Goal: Task Accomplishment & Management: Manage account settings

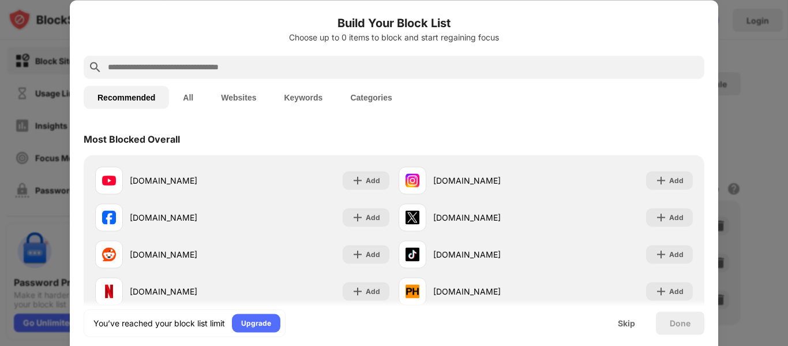
click at [249, 100] on button "Websites" at bounding box center [238, 96] width 63 height 23
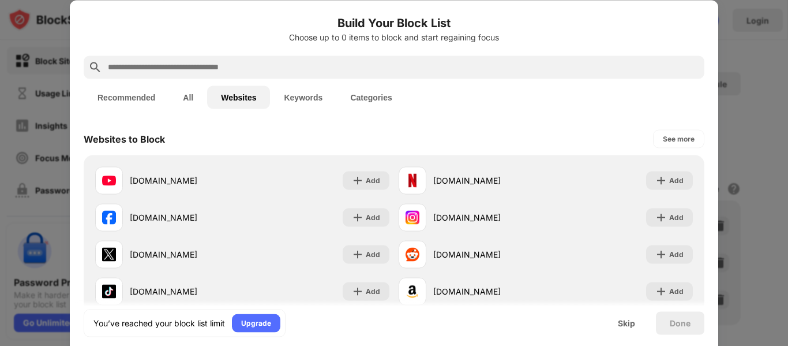
click at [298, 93] on button "Keywords" at bounding box center [303, 96] width 66 height 23
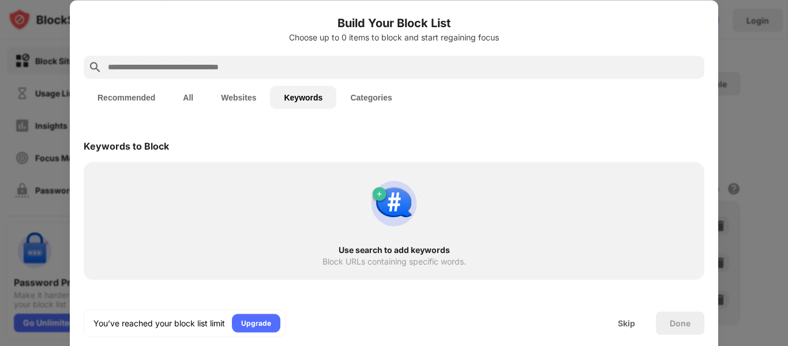
click at [390, 96] on button "Categories" at bounding box center [370, 96] width 69 height 23
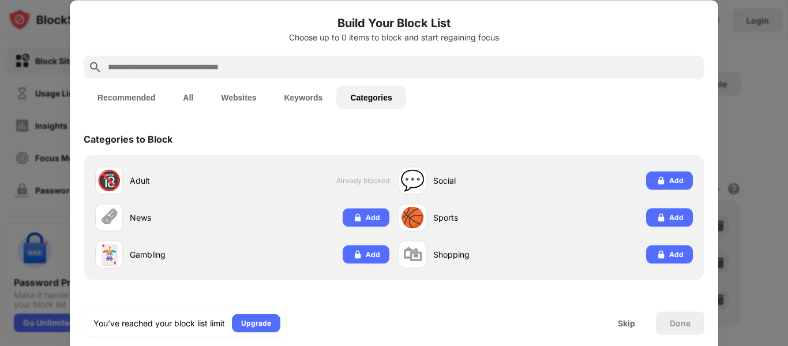
click at [235, 95] on button "Websites" at bounding box center [238, 96] width 63 height 23
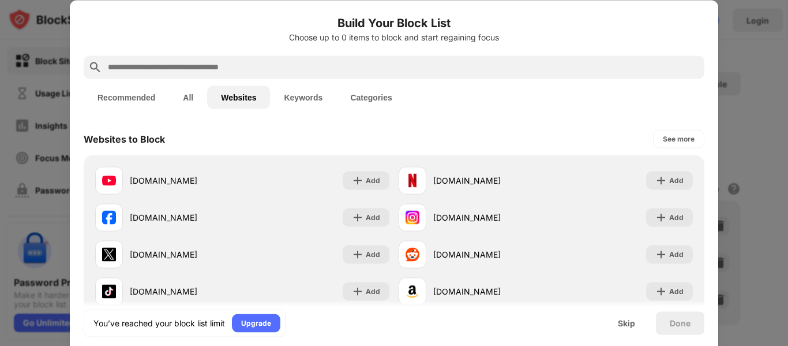
click at [189, 99] on button "All" at bounding box center [188, 96] width 38 height 23
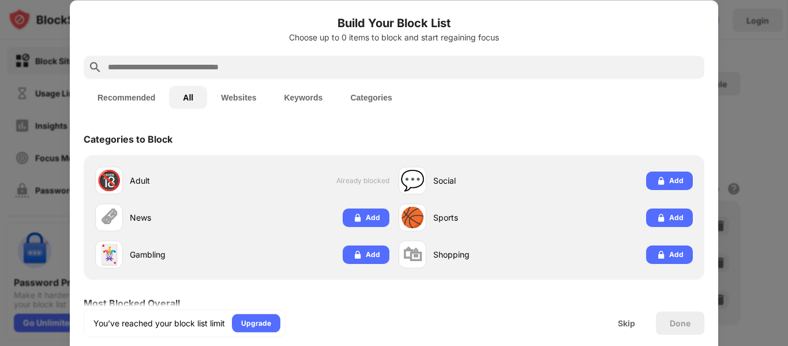
click at [141, 97] on button "Recommended" at bounding box center [126, 96] width 85 height 23
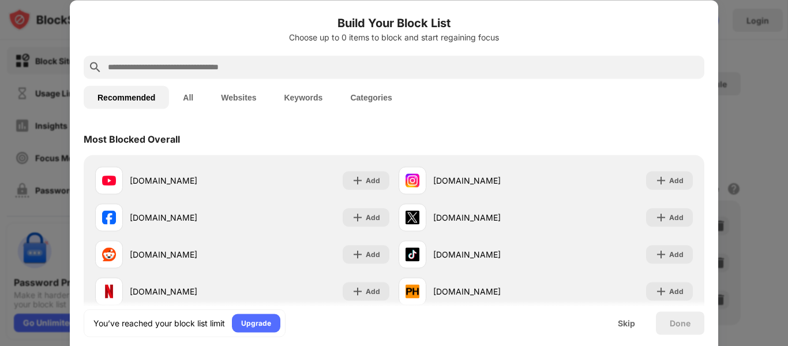
click at [173, 95] on button "All" at bounding box center [188, 96] width 38 height 23
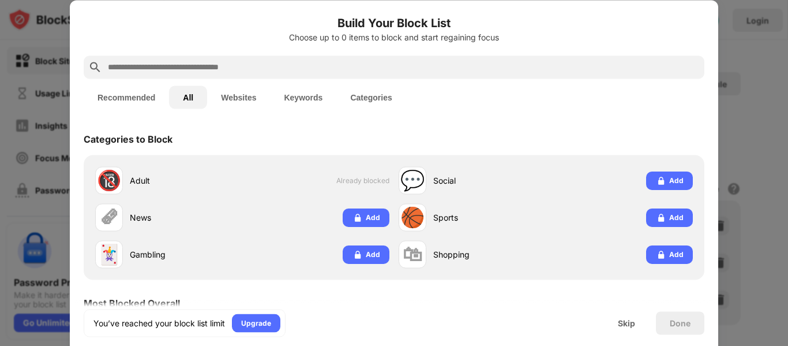
click at [502, 85] on div "Recommended All Websites Keywords Categories" at bounding box center [394, 96] width 621 height 37
click at [627, 318] on div "Skip" at bounding box center [626, 322] width 17 height 9
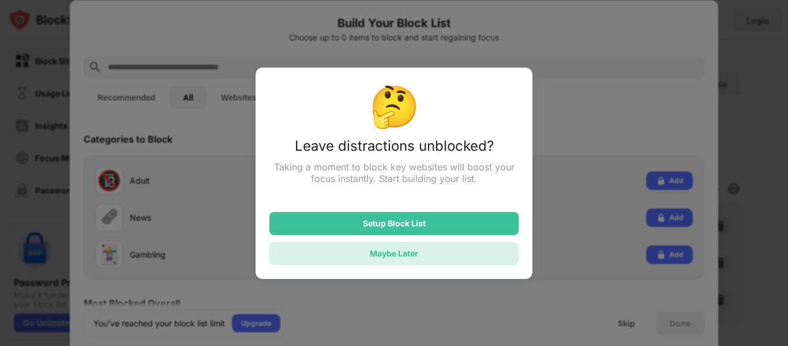
click at [426, 251] on div "Maybe Later" at bounding box center [393, 253] width 249 height 23
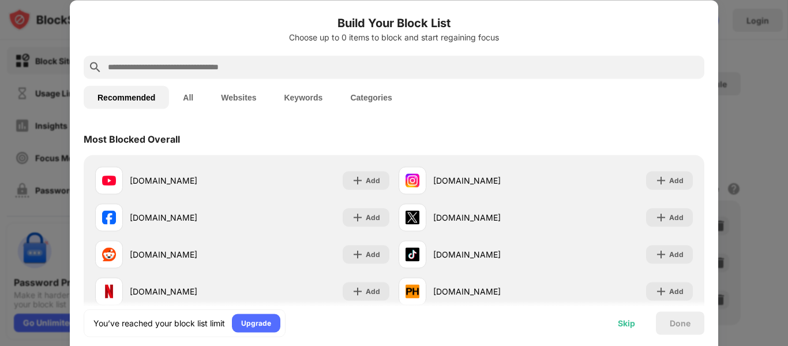
click at [623, 321] on div "Skip" at bounding box center [626, 322] width 17 height 9
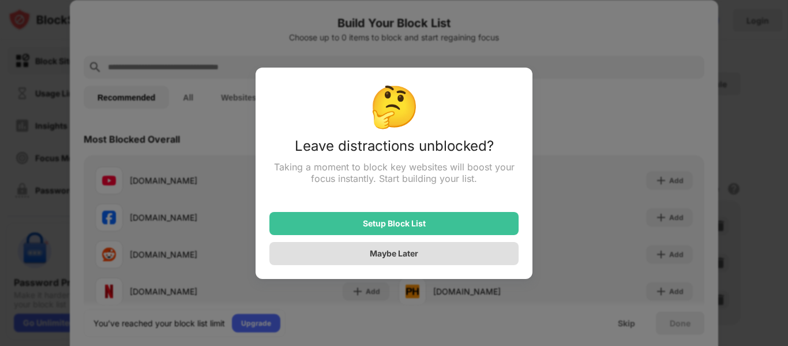
click at [426, 251] on div "Maybe Later" at bounding box center [393, 253] width 249 height 23
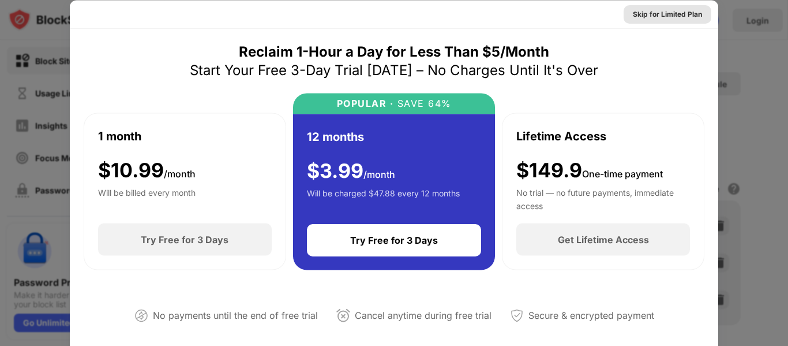
click at [689, 17] on div "Skip for Limited Plan" at bounding box center [667, 14] width 69 height 12
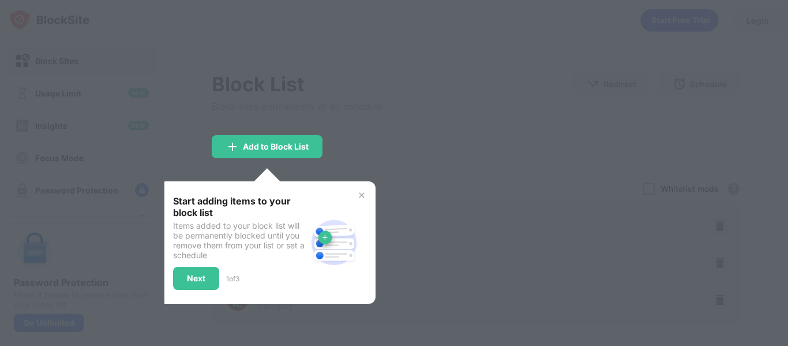
click at [359, 192] on img at bounding box center [361, 194] width 9 height 9
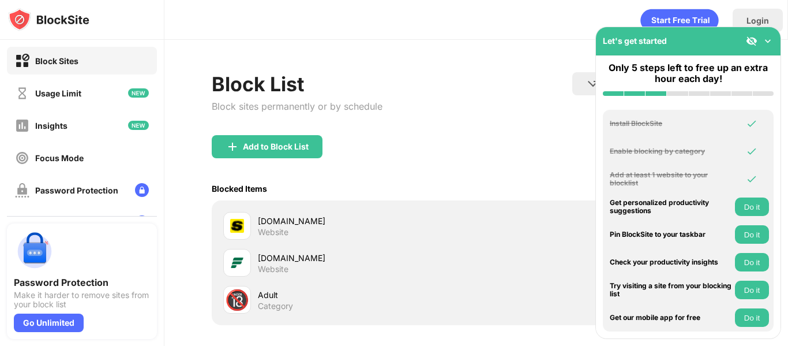
click at [385, 174] on div "Add to Block List" at bounding box center [476, 156] width 529 height 42
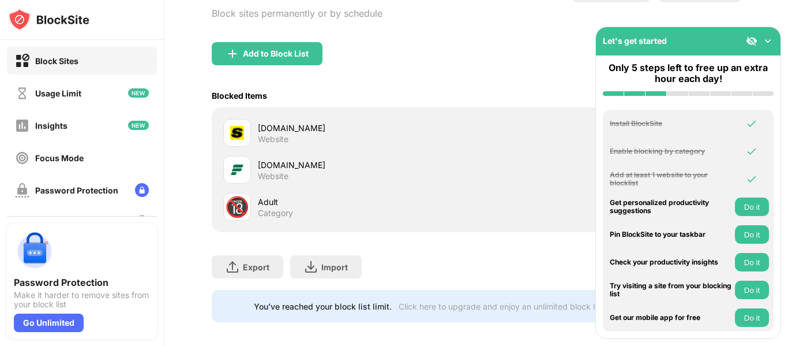
scroll to position [102, 0]
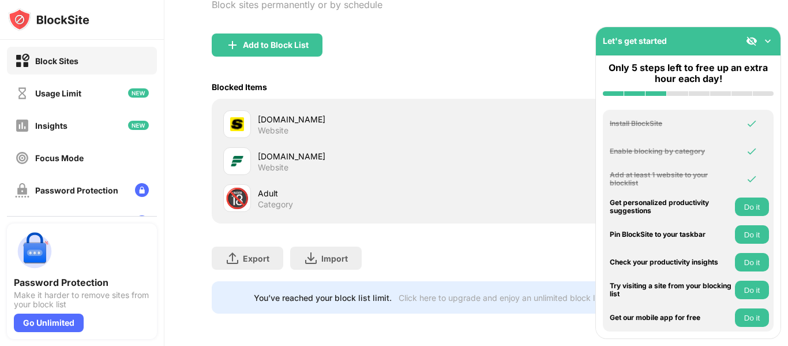
click at [768, 40] on img at bounding box center [768, 41] width 12 height 12
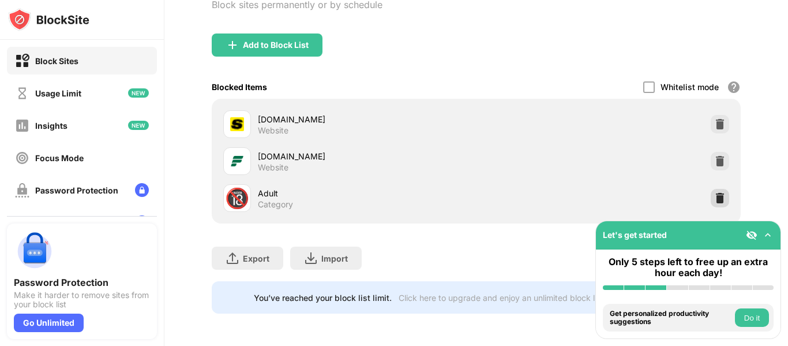
click at [719, 200] on img at bounding box center [720, 198] width 12 height 12
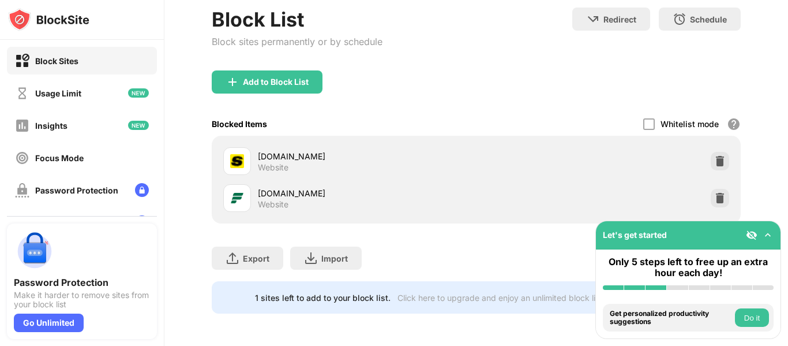
scroll to position [65, 0]
click at [719, 200] on img at bounding box center [720, 198] width 12 height 12
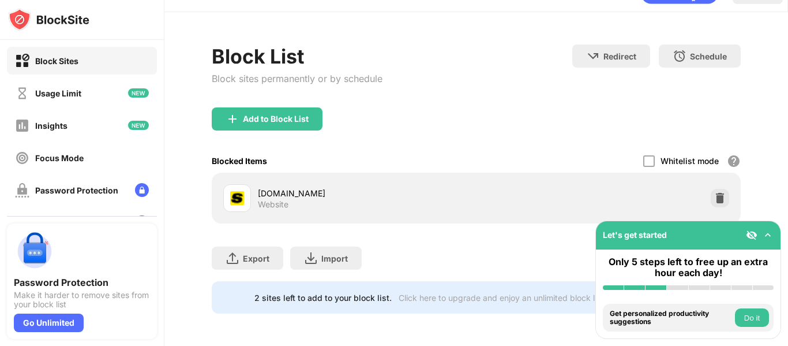
click at [719, 200] on img at bounding box center [720, 198] width 12 height 12
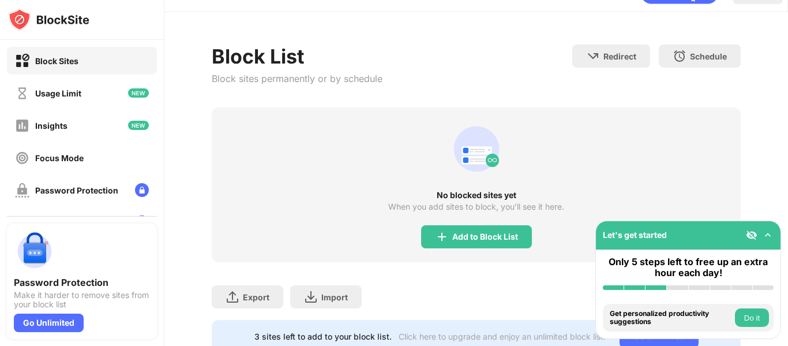
scroll to position [66, 0]
